Goal: Task Accomplishment & Management: Manage account settings

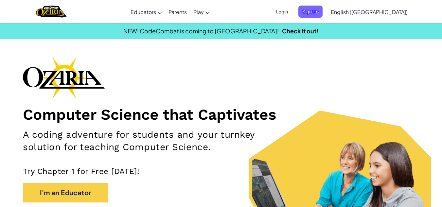
click at [199, 60] on div "Computer Science that Captivates A coding adventure for students and your turnk…" at bounding box center [221, 146] width 396 height 178
click at [382, 9] on span "English ([GEOGRAPHIC_DATA])" at bounding box center [369, 12] width 77 height 7
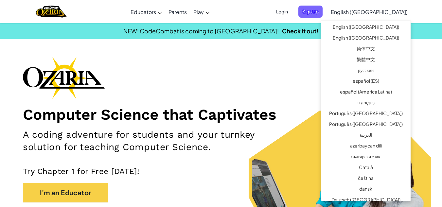
click at [374, 9] on span "English ([GEOGRAPHIC_DATA])" at bounding box center [369, 12] width 77 height 7
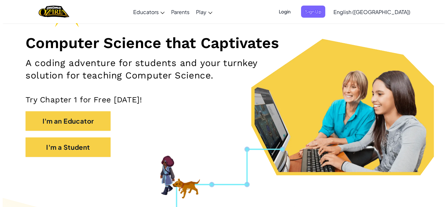
scroll to position [71, 0]
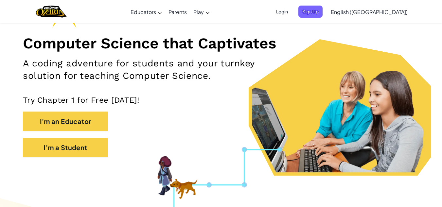
click at [292, 12] on span "Login" at bounding box center [282, 12] width 20 height 12
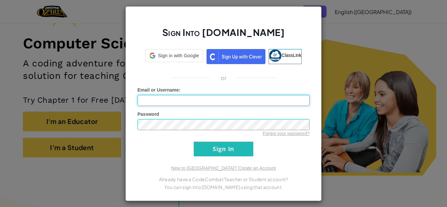
type input "howardreid"
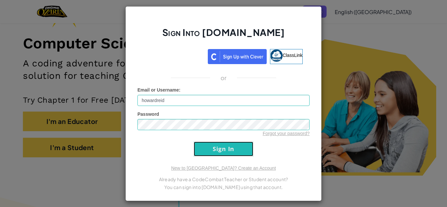
click at [237, 148] on input "Sign In" at bounding box center [224, 149] width 60 height 15
